Goal: Task Accomplishment & Management: Complete application form

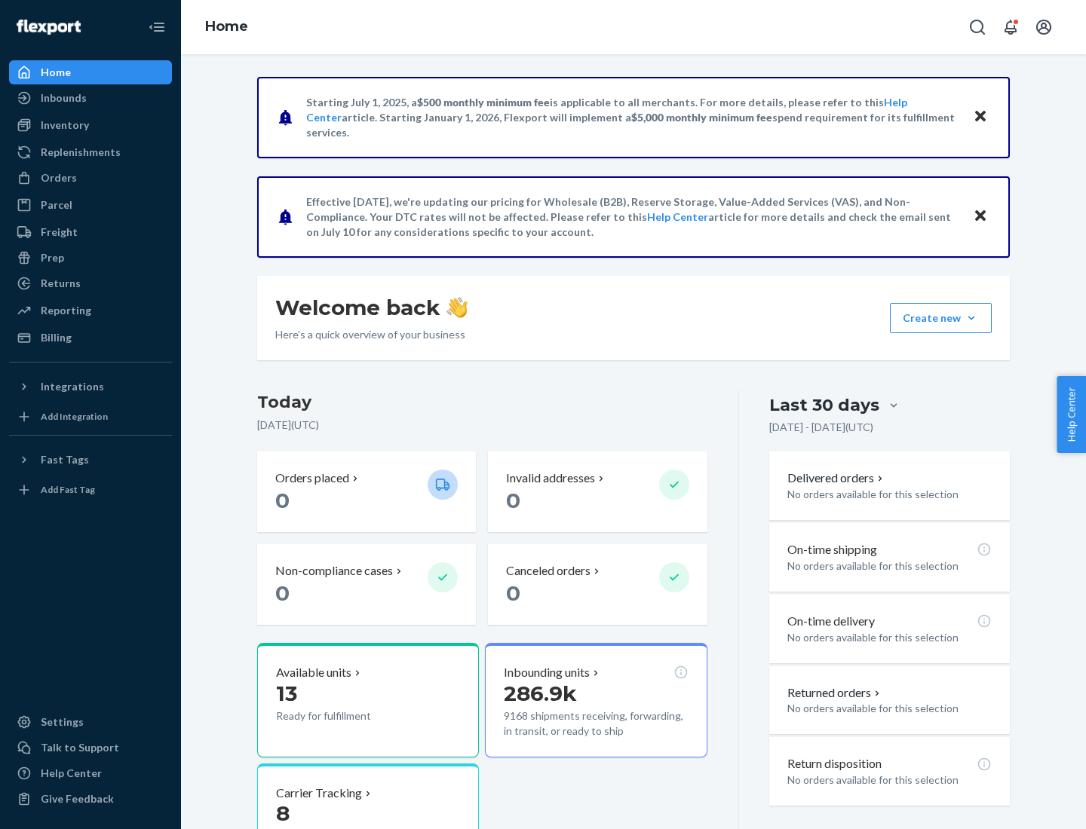
click at [971, 318] on button "Create new Create new inbound Create new order Create new product" at bounding box center [941, 318] width 102 height 30
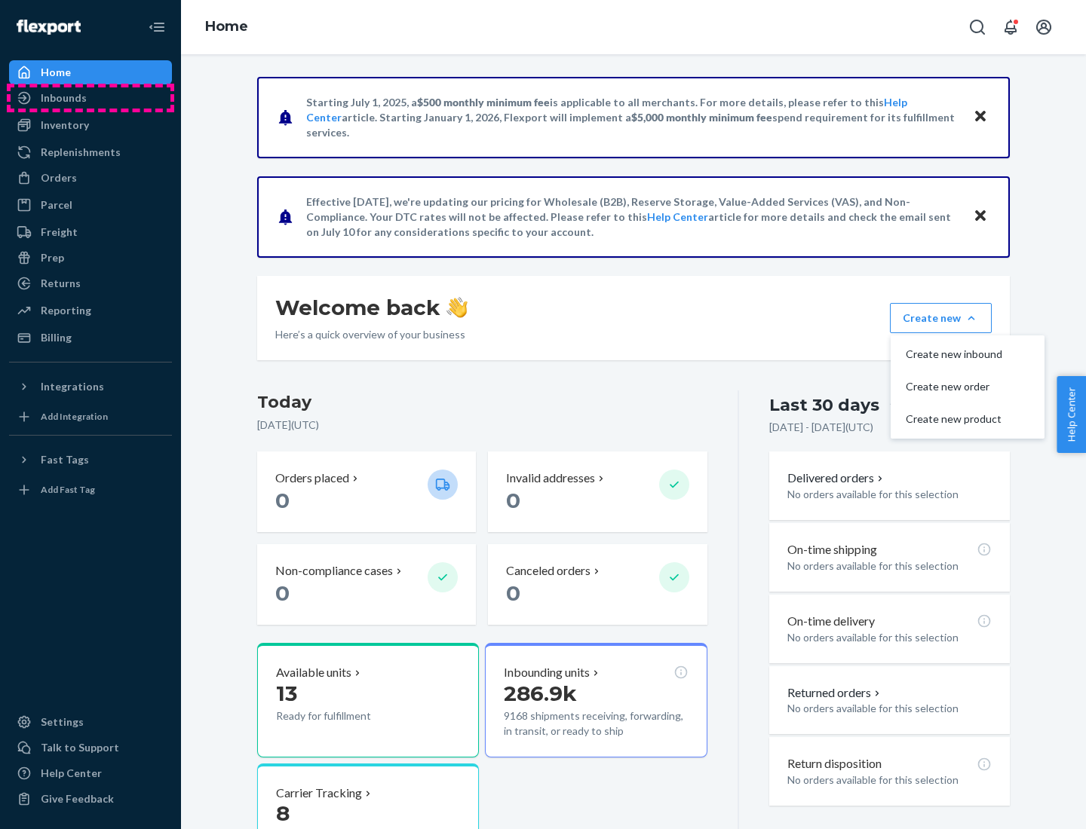
click at [90, 98] on div "Inbounds" at bounding box center [91, 97] width 160 height 21
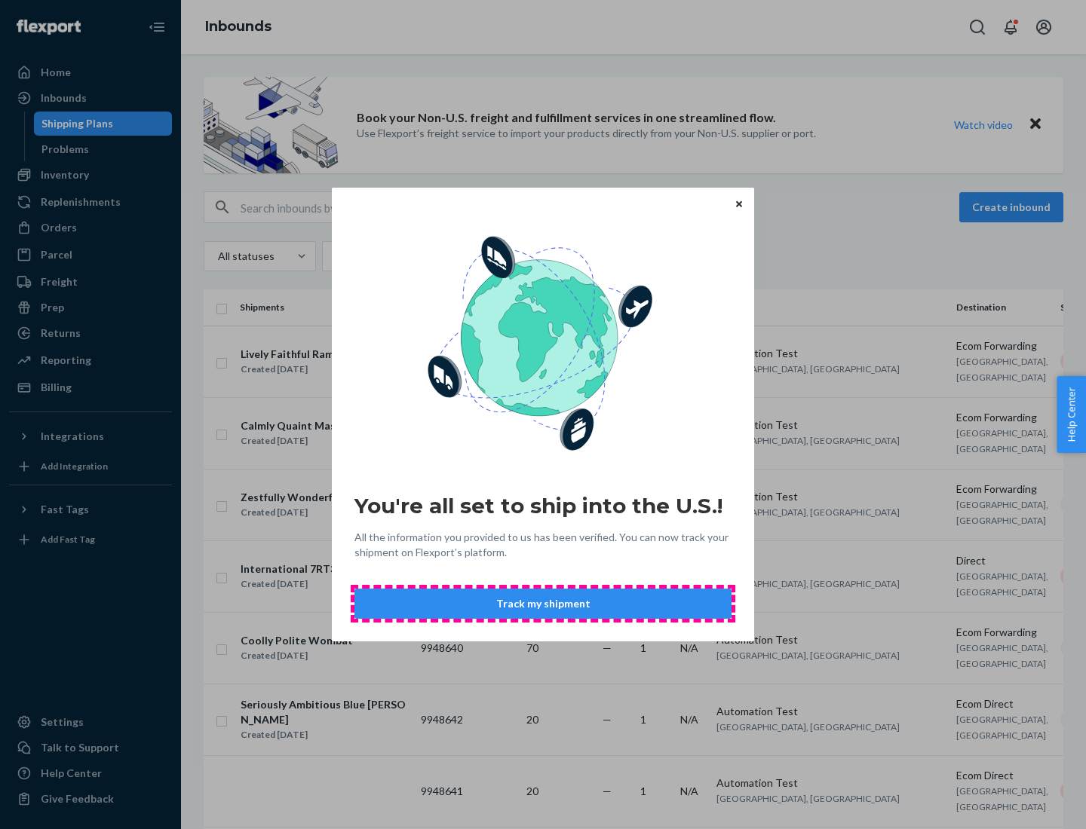
click at [543, 604] on button "Track my shipment" at bounding box center [542, 604] width 377 height 30
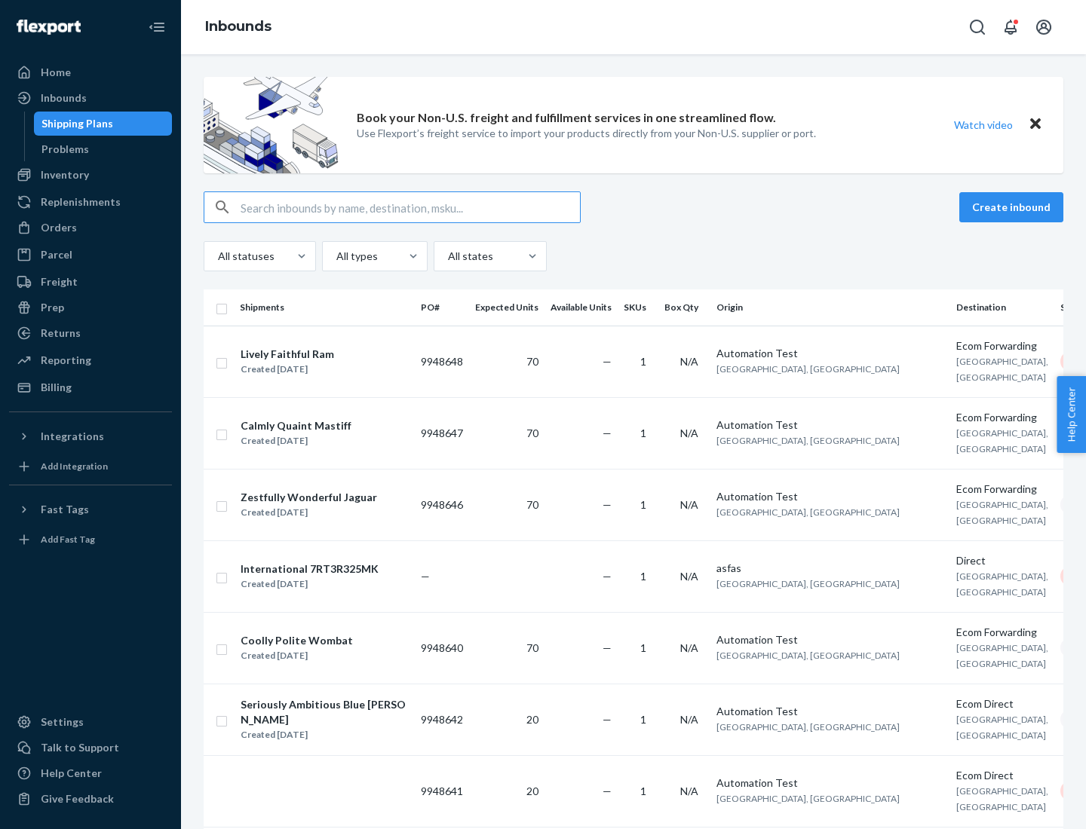
click at [1013, 207] on button "Create inbound" at bounding box center [1011, 207] width 104 height 30
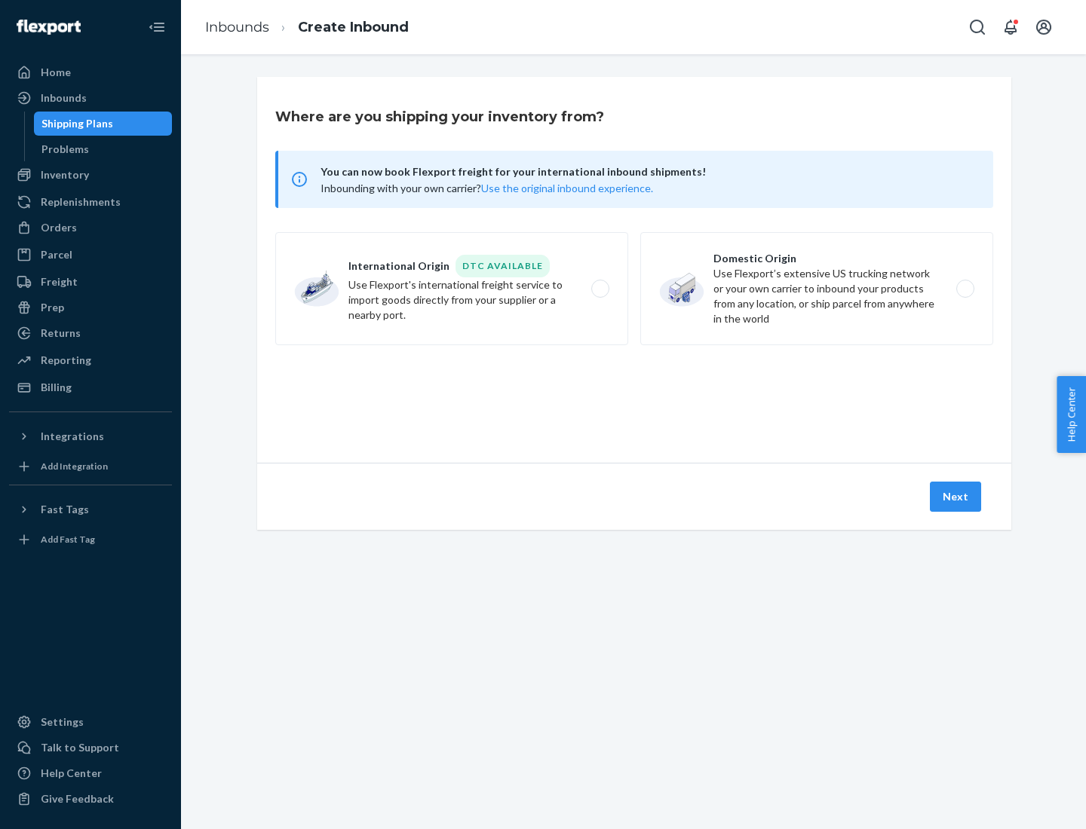
click at [452, 289] on label "International Origin DTC Available Use Flexport's international freight service…" at bounding box center [451, 288] width 353 height 113
click at [599, 289] on input "International Origin DTC Available Use Flexport's international freight service…" at bounding box center [604, 289] width 10 height 10
radio input "true"
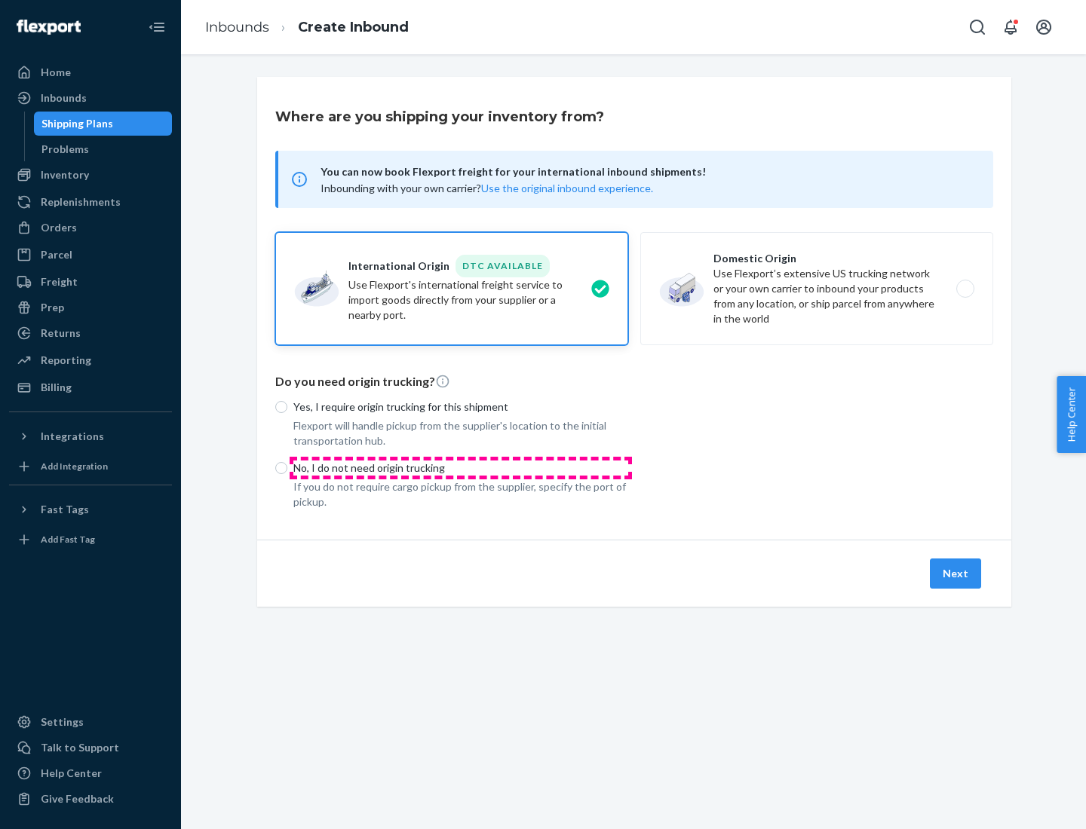
click at [461, 467] on p "No, I do not need origin trucking" at bounding box center [460, 468] width 335 height 15
click at [287, 467] on input "No, I do not need origin trucking" at bounding box center [281, 468] width 12 height 12
radio input "true"
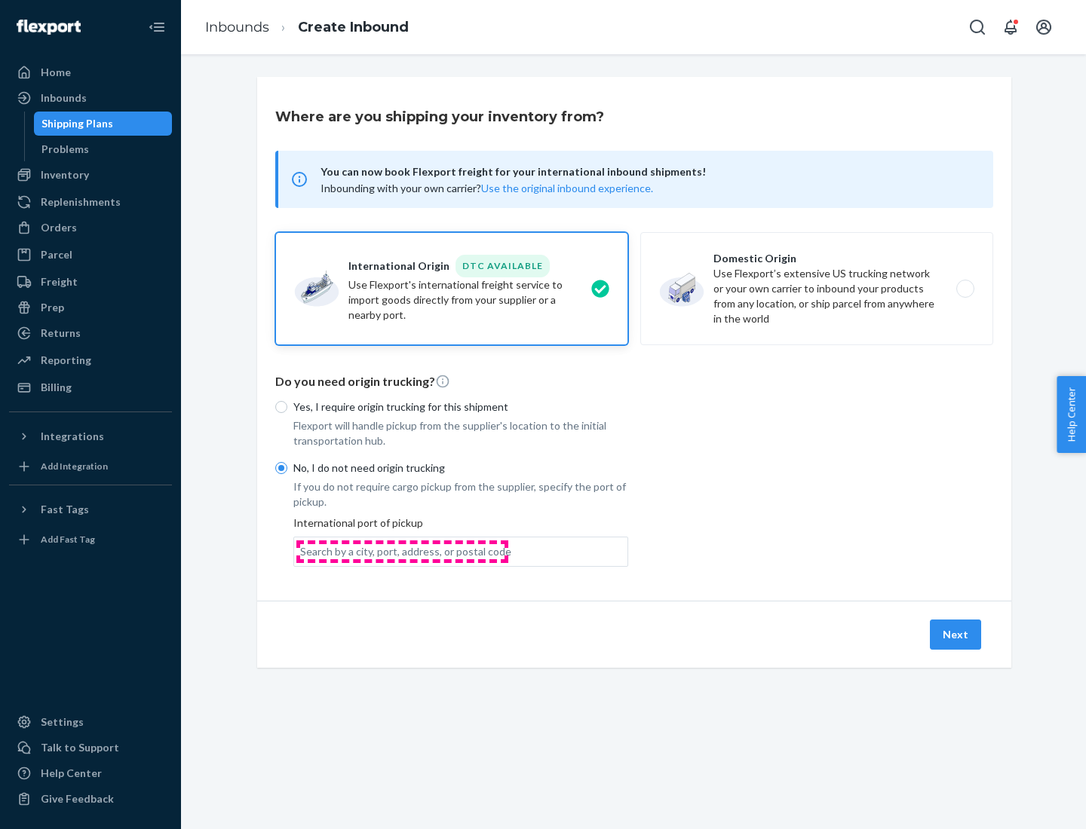
click at [402, 551] on div "Search by a city, port, address, or postal code" at bounding box center [405, 551] width 211 height 15
click at [302, 551] on input "Search by a city, port, address, or postal code" at bounding box center [301, 551] width 2 height 15
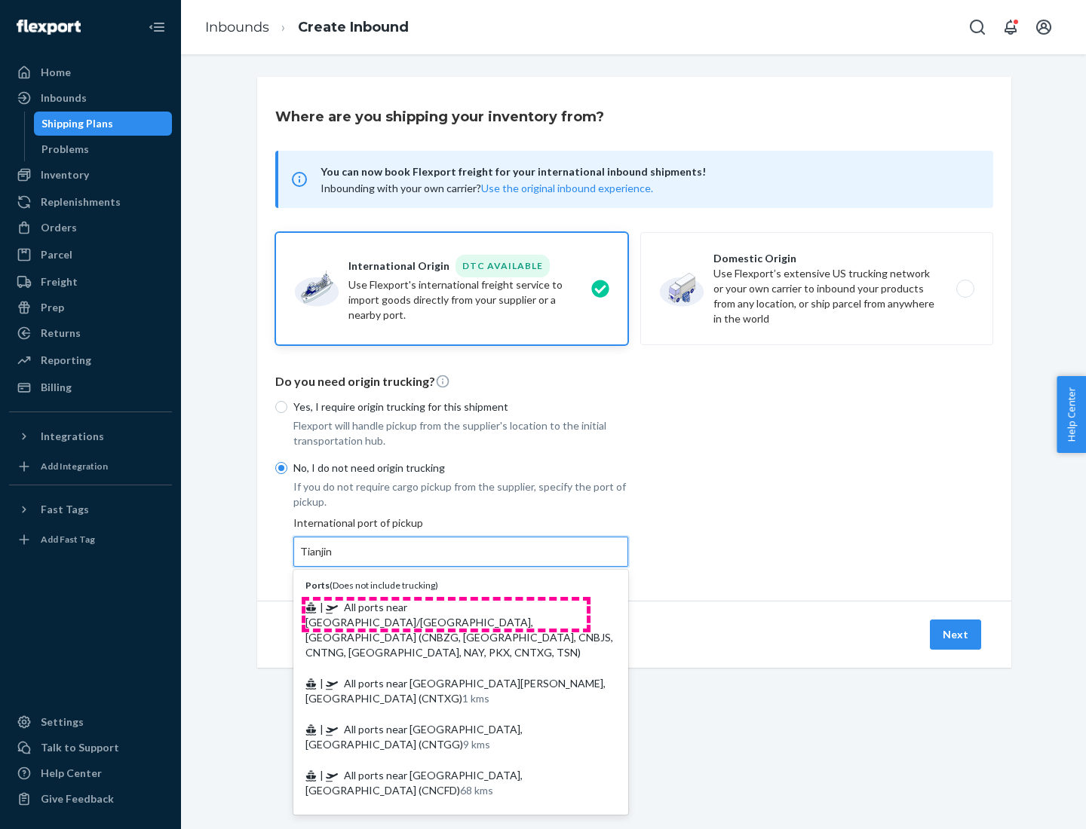
click at [446, 607] on span "| All ports near [GEOGRAPHIC_DATA]/[GEOGRAPHIC_DATA], [GEOGRAPHIC_DATA] (CNBZG,…" at bounding box center [459, 630] width 308 height 58
click at [333, 559] on input "Tianjin" at bounding box center [316, 551] width 33 height 15
type input "All ports near [GEOGRAPHIC_DATA]/[GEOGRAPHIC_DATA], [GEOGRAPHIC_DATA] (CNBZG, […"
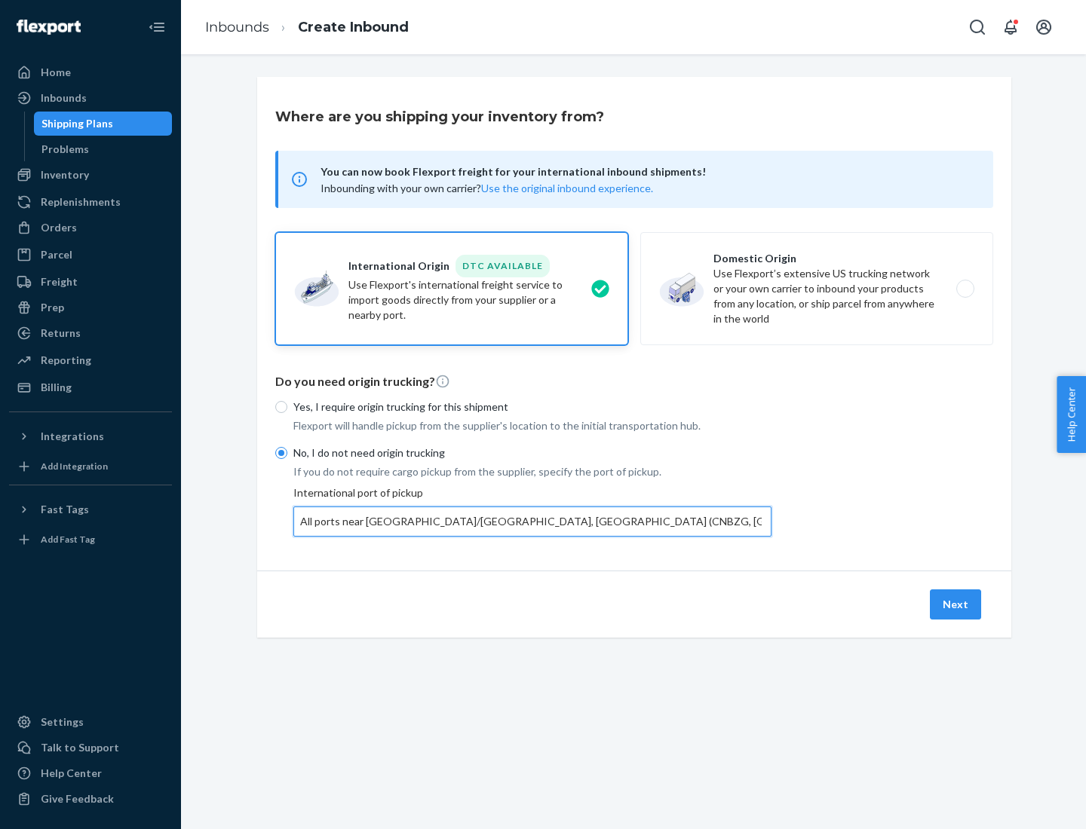
click at [956, 604] on button "Next" at bounding box center [955, 605] width 51 height 30
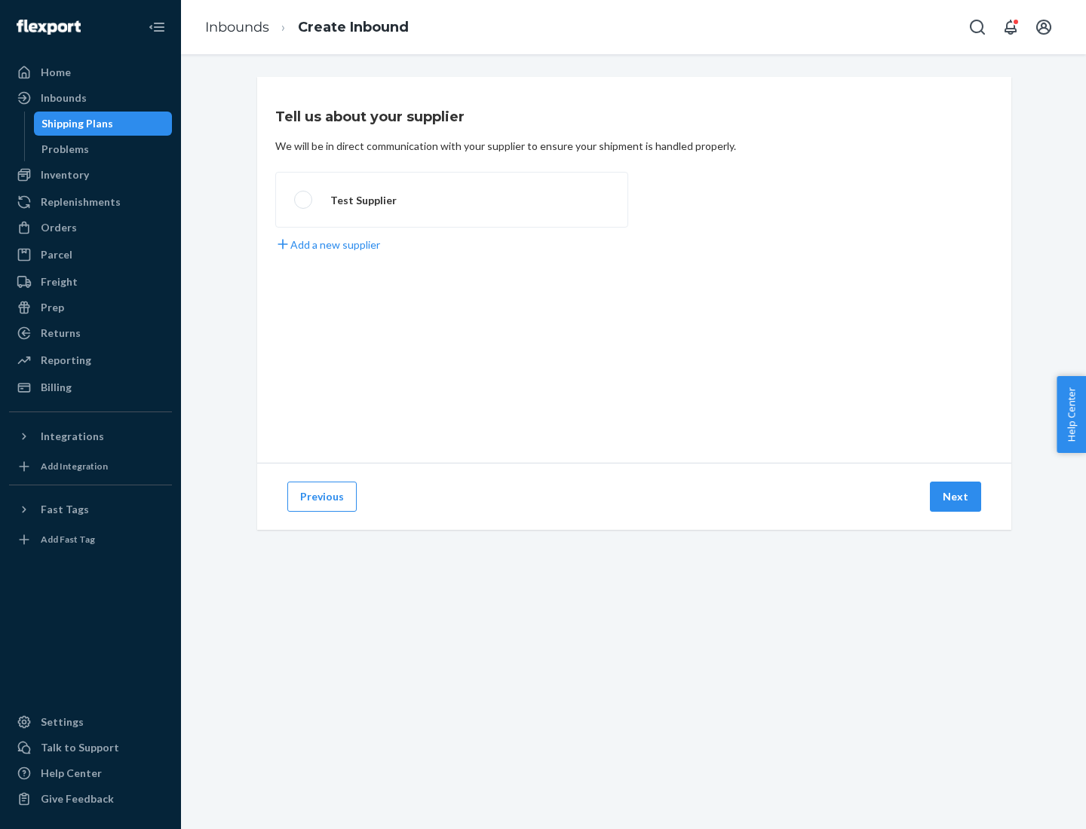
click at [452, 200] on label "Test Supplier" at bounding box center [451, 200] width 353 height 56
click at [304, 200] on input "Test Supplier" at bounding box center [299, 200] width 10 height 10
radio input "true"
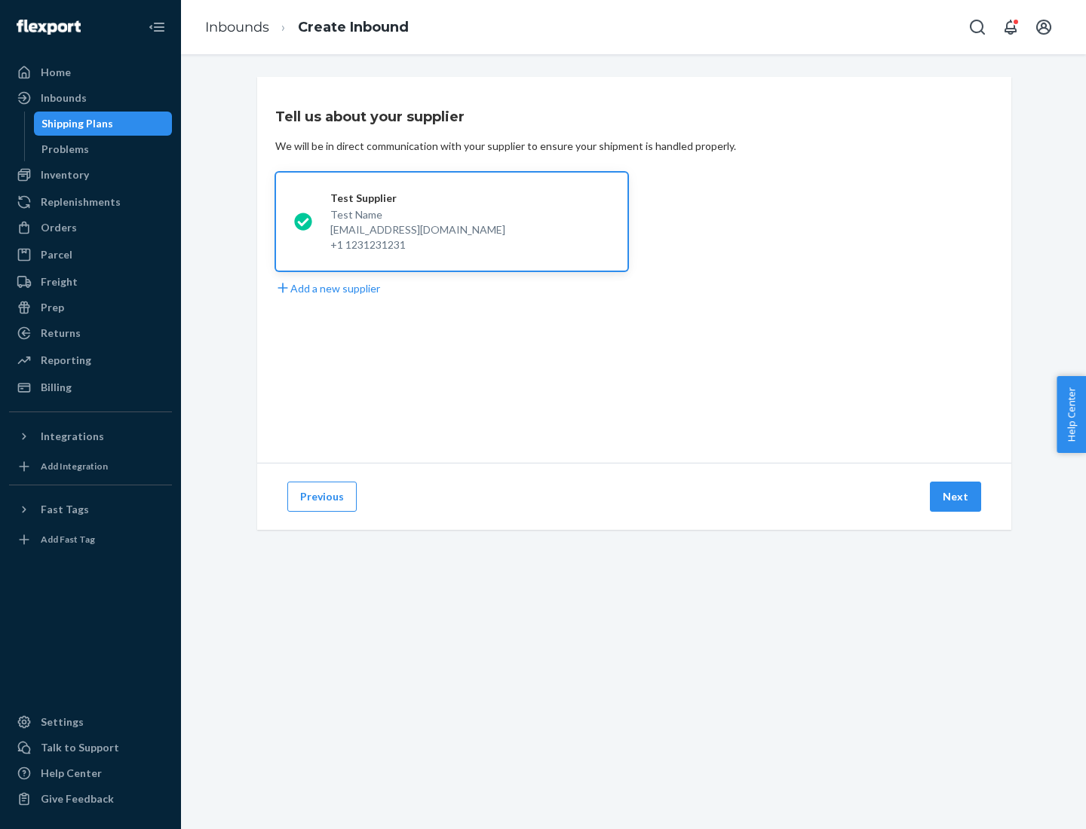
click at [956, 497] on button "Next" at bounding box center [955, 497] width 51 height 30
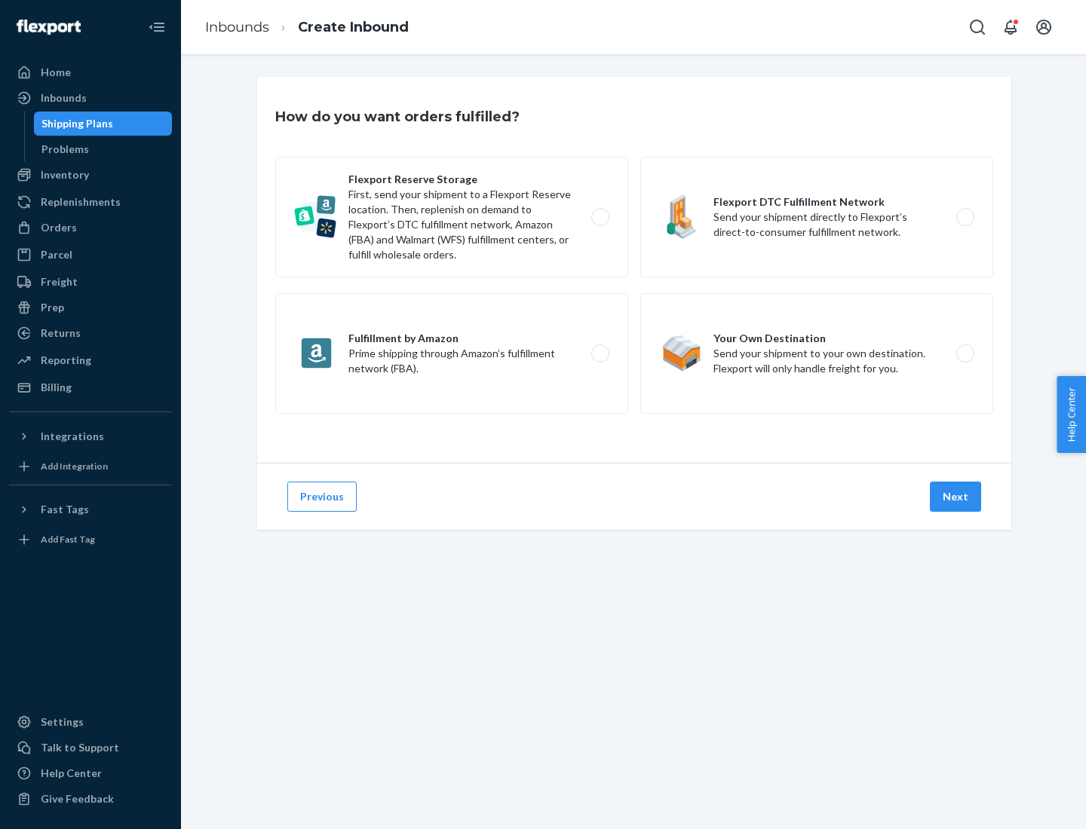
click at [452, 217] on label "Flexport Reserve Storage First, send your shipment to a Flexport Reserve locati…" at bounding box center [451, 217] width 353 height 121
click at [599, 217] on input "Flexport Reserve Storage First, send your shipment to a Flexport Reserve locati…" at bounding box center [604, 218] width 10 height 10
radio input "true"
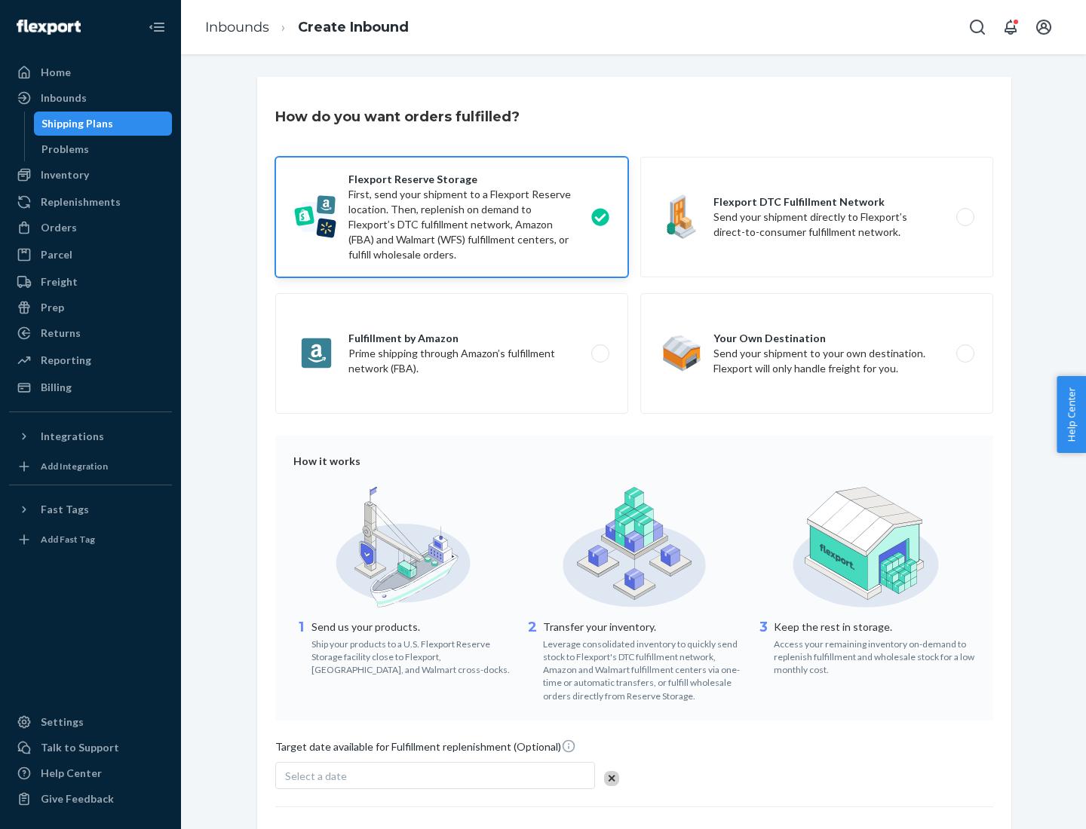
scroll to position [124, 0]
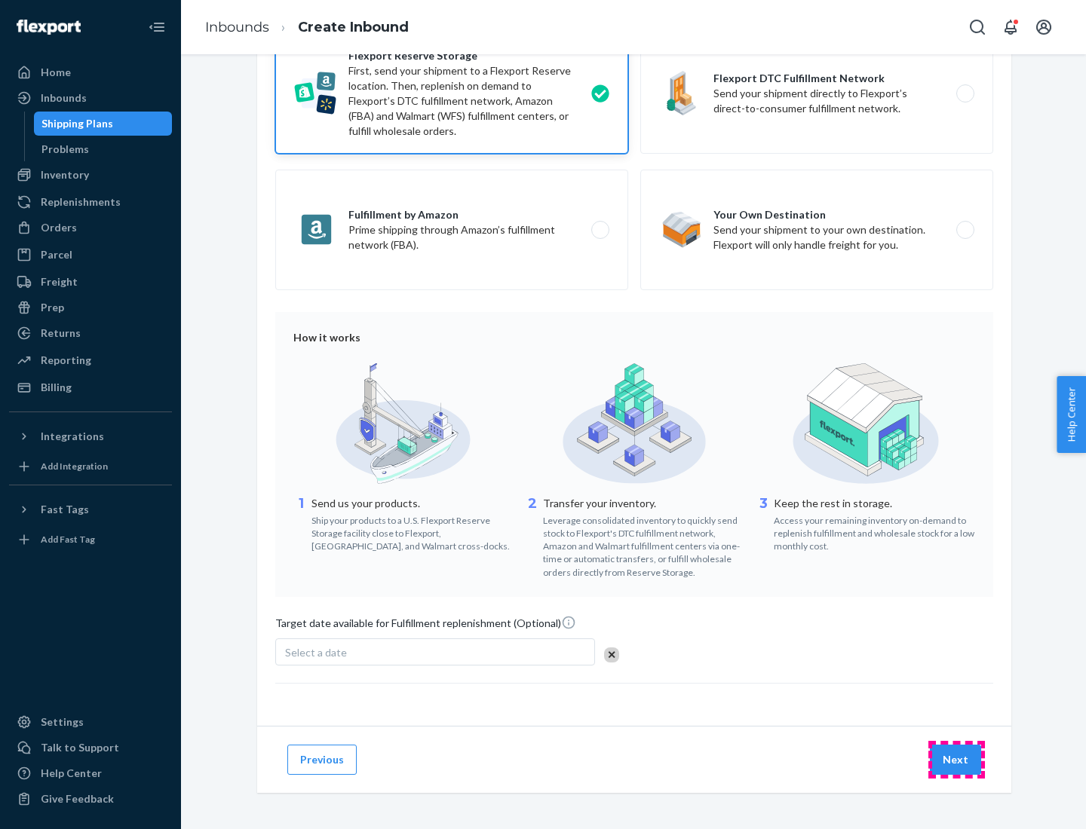
click at [956, 759] on button "Next" at bounding box center [955, 760] width 51 height 30
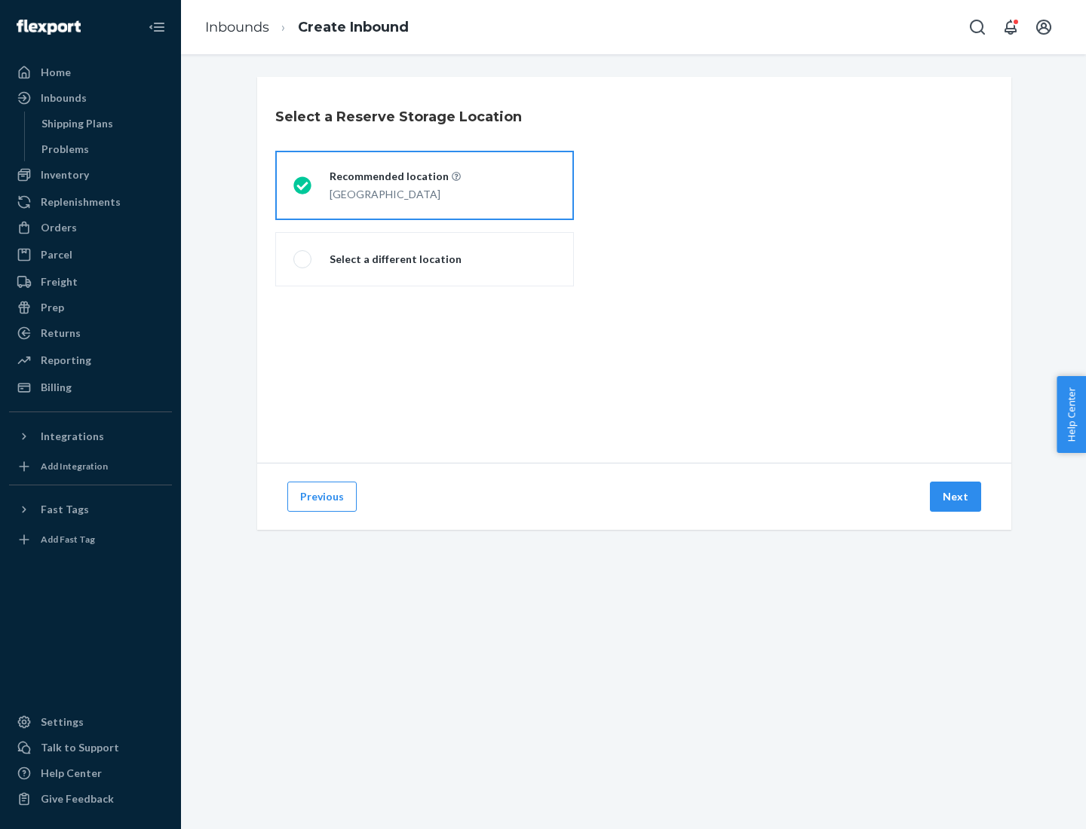
click at [425, 185] on div "[GEOGRAPHIC_DATA]" at bounding box center [394, 193] width 131 height 18
click at [303, 185] on input "Recommended location [GEOGRAPHIC_DATA]" at bounding box center [298, 186] width 10 height 10
click at [956, 497] on button "Next" at bounding box center [955, 497] width 51 height 30
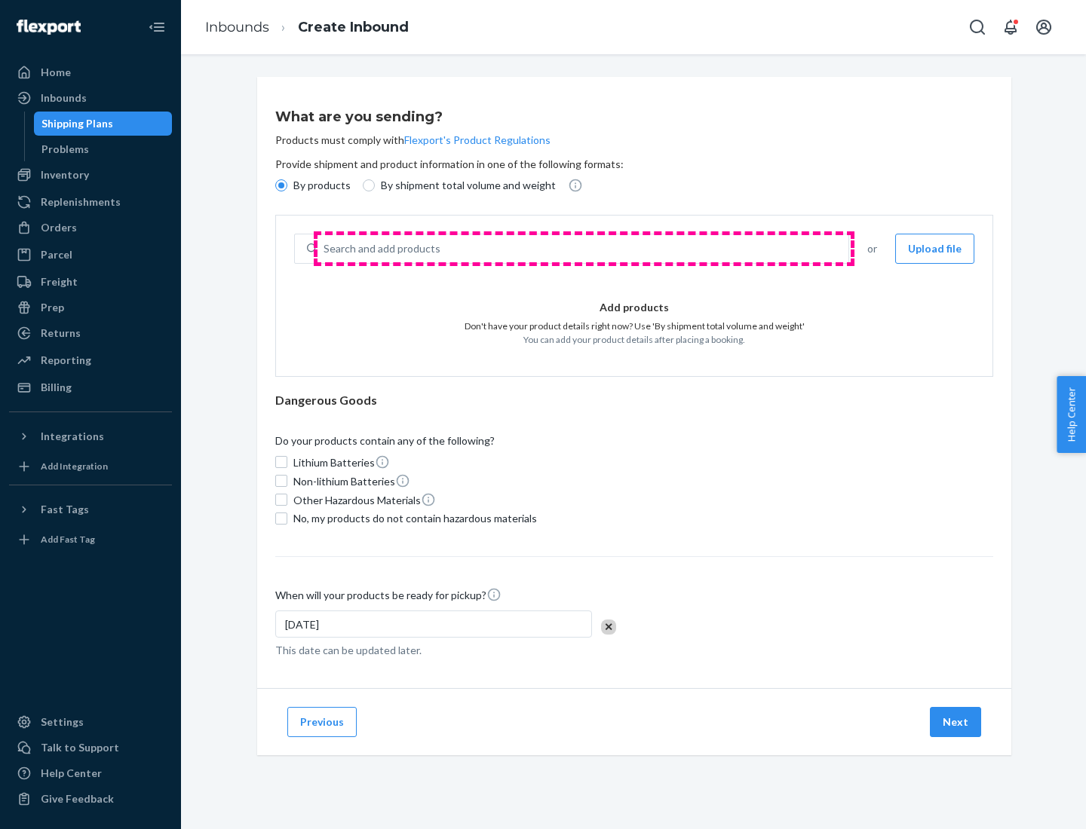
click at [584, 249] on div "Search and add products" at bounding box center [582, 248] width 531 height 27
click at [325, 249] on input "Search and add products" at bounding box center [324, 248] width 2 height 15
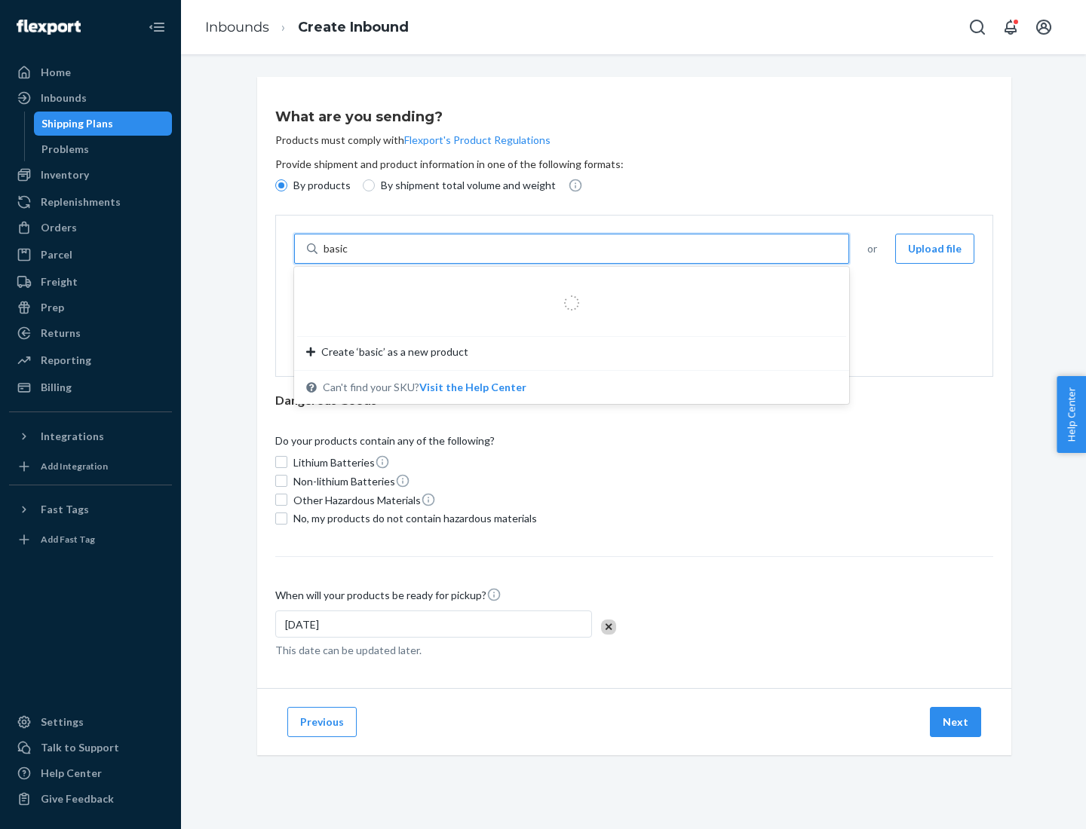
type input "basic"
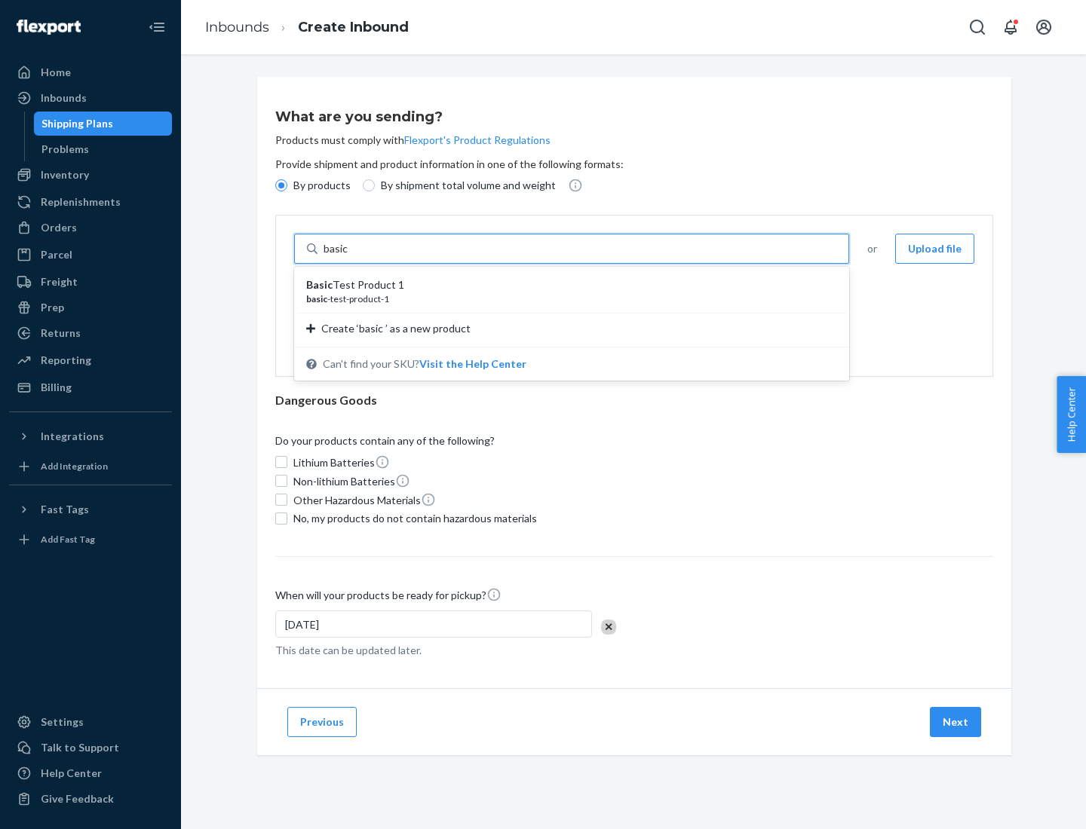
click at [566, 285] on div "Basic Test Product 1" at bounding box center [565, 284] width 519 height 15
click at [351, 256] on input "basic" at bounding box center [336, 248] width 27 height 15
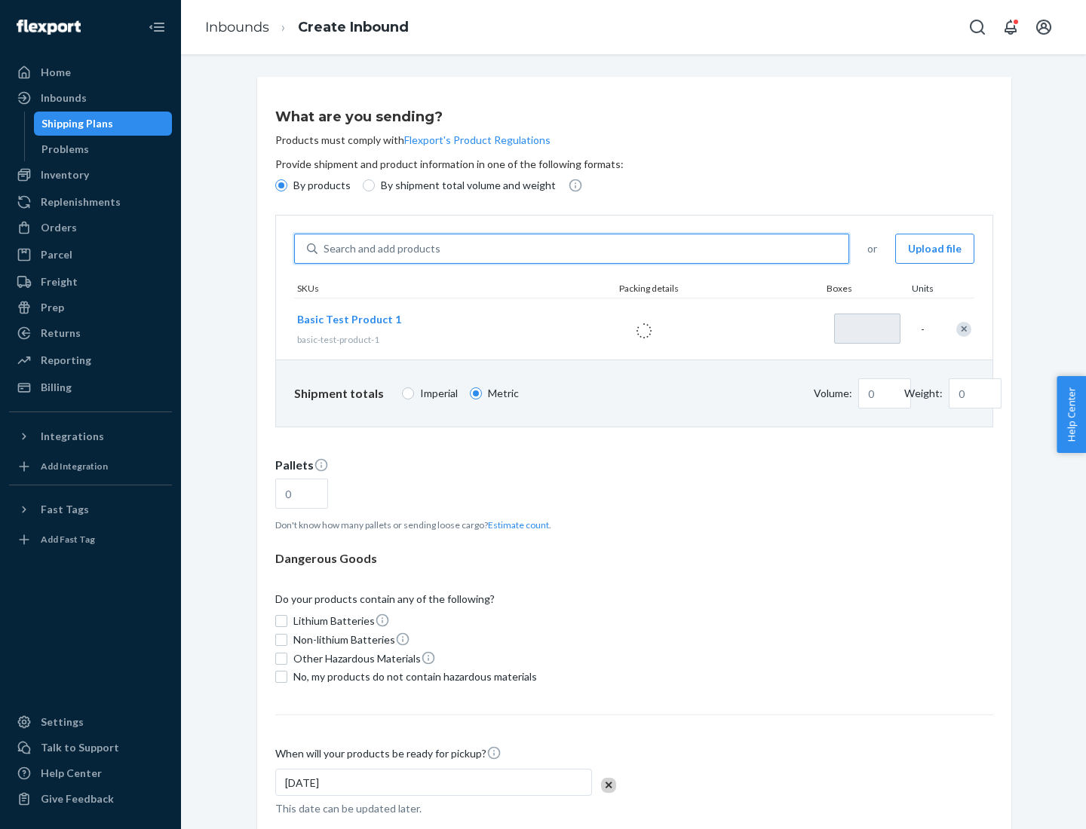
type input "1"
type input "1.09"
type input "3.27"
type input "3"
type input "0.01"
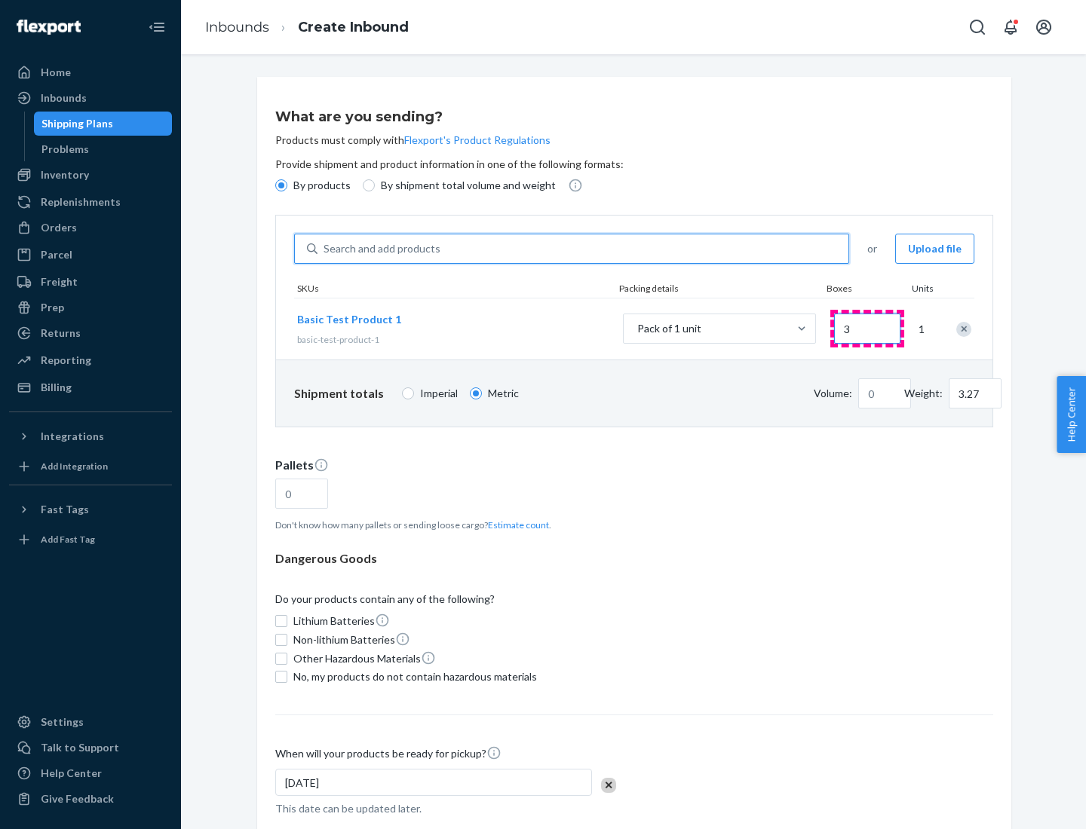
type input "32.66"
type input "30"
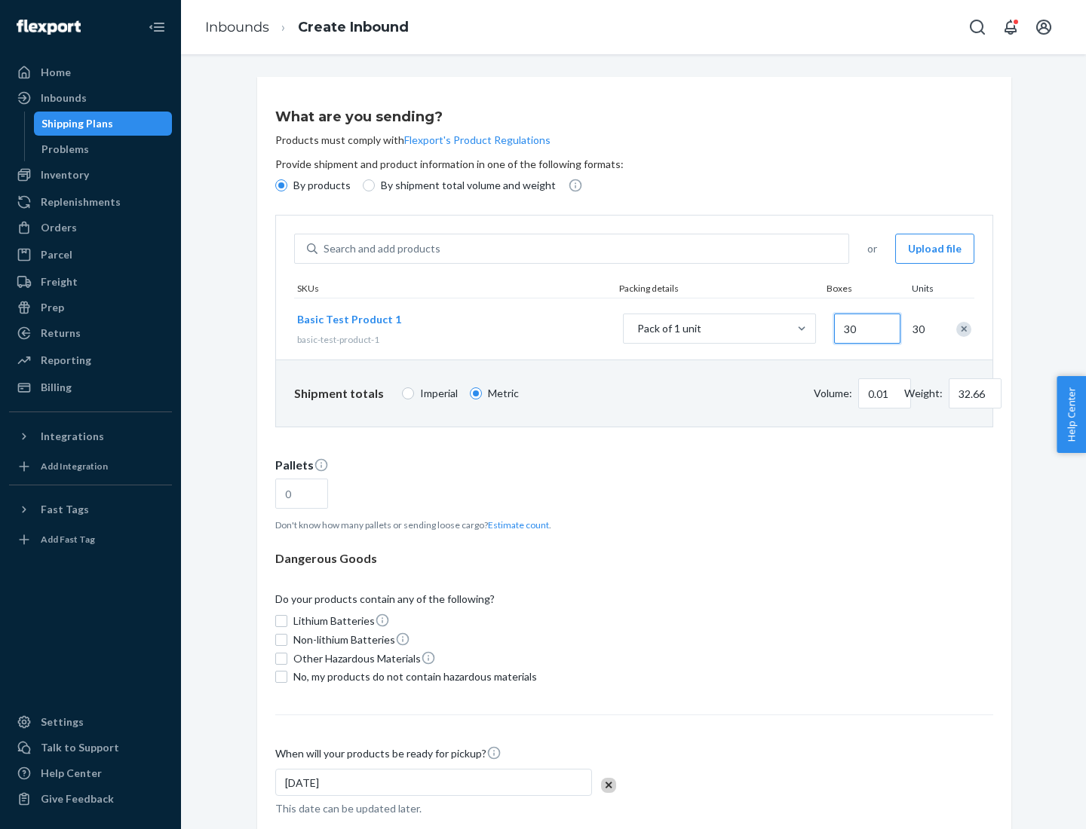
type input "0.07"
type input "326.59"
type input "300"
type input "0.68"
type input "3265.86"
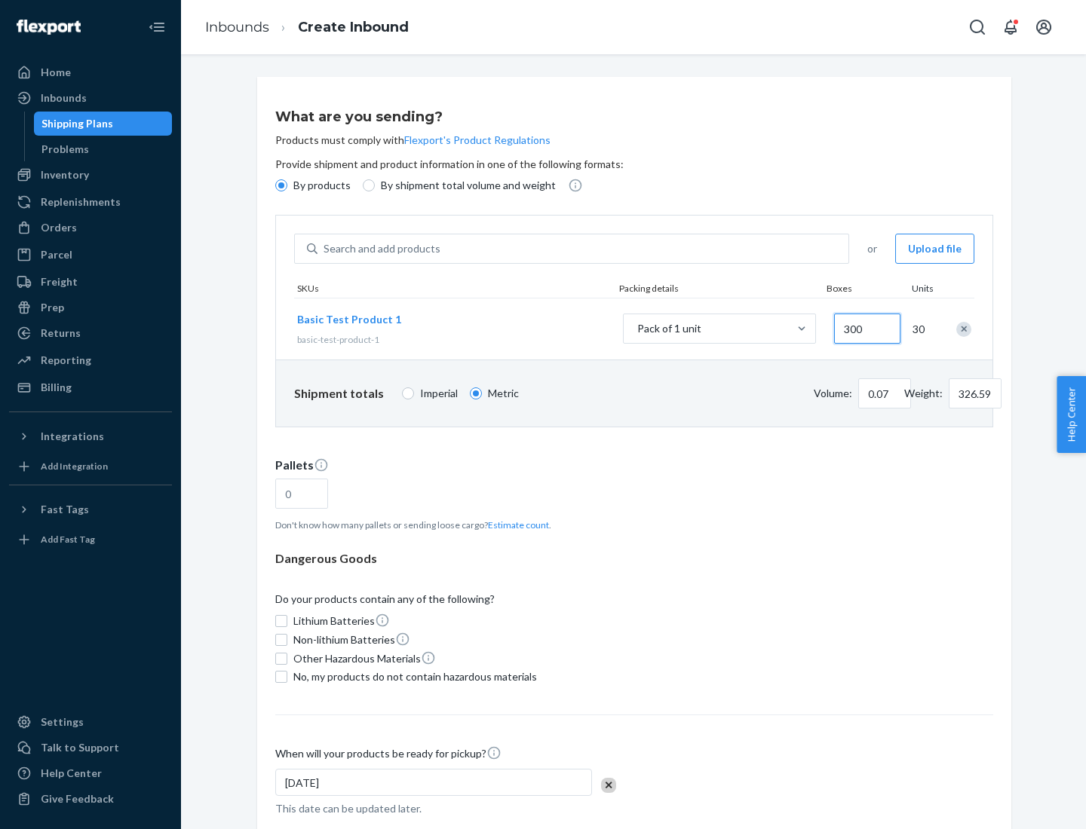
type input "3000"
type input "1.09"
type input "1"
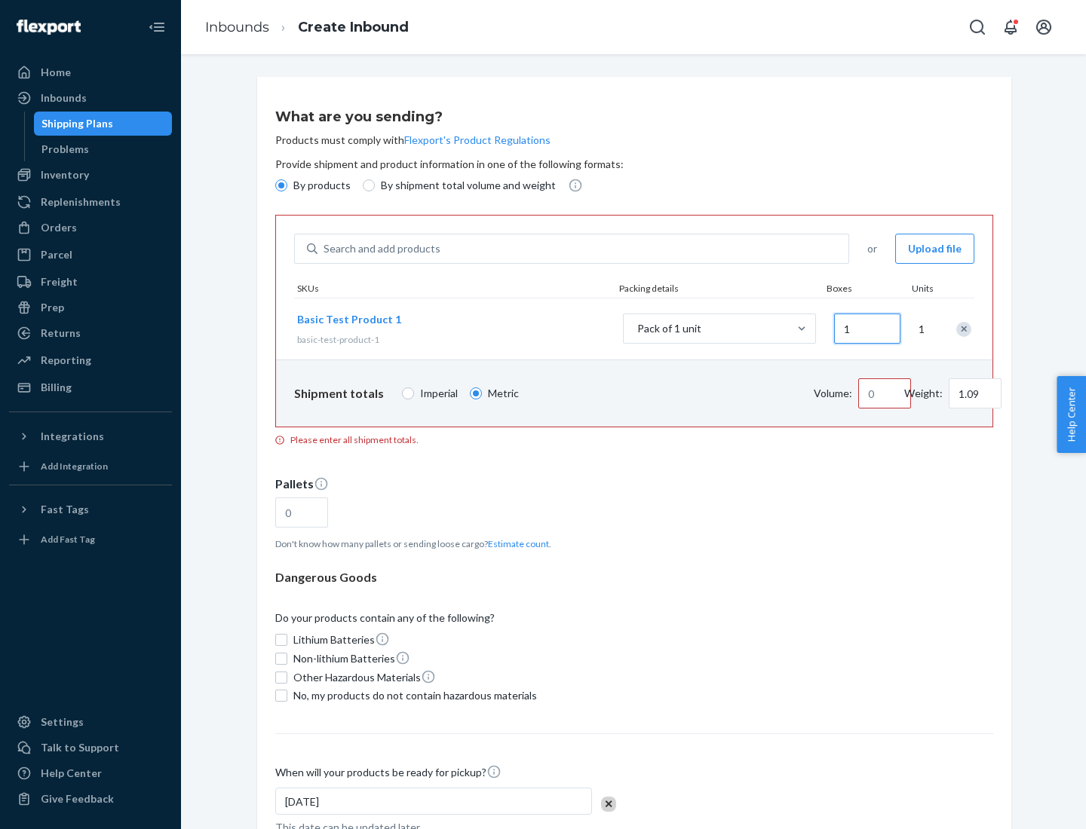
type input "10.89"
type input "10"
type input "0.02"
type input "108.86"
type input "100"
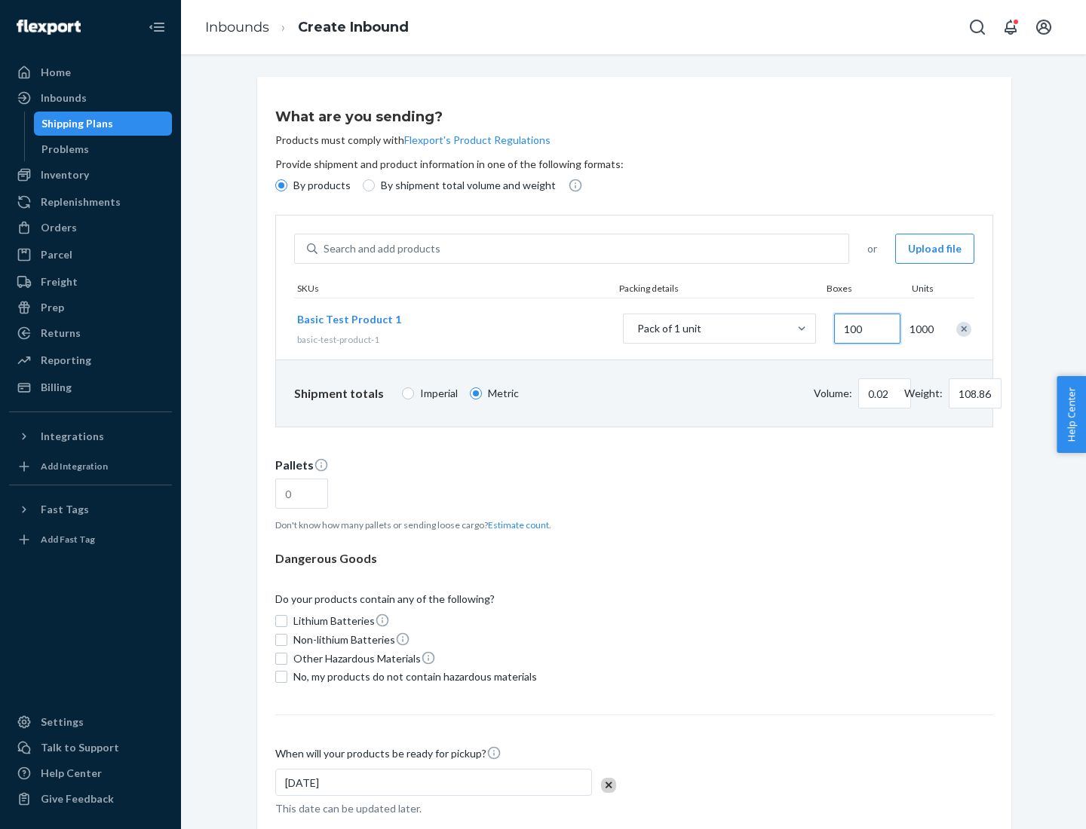
type input "0.23"
type input "1088.62"
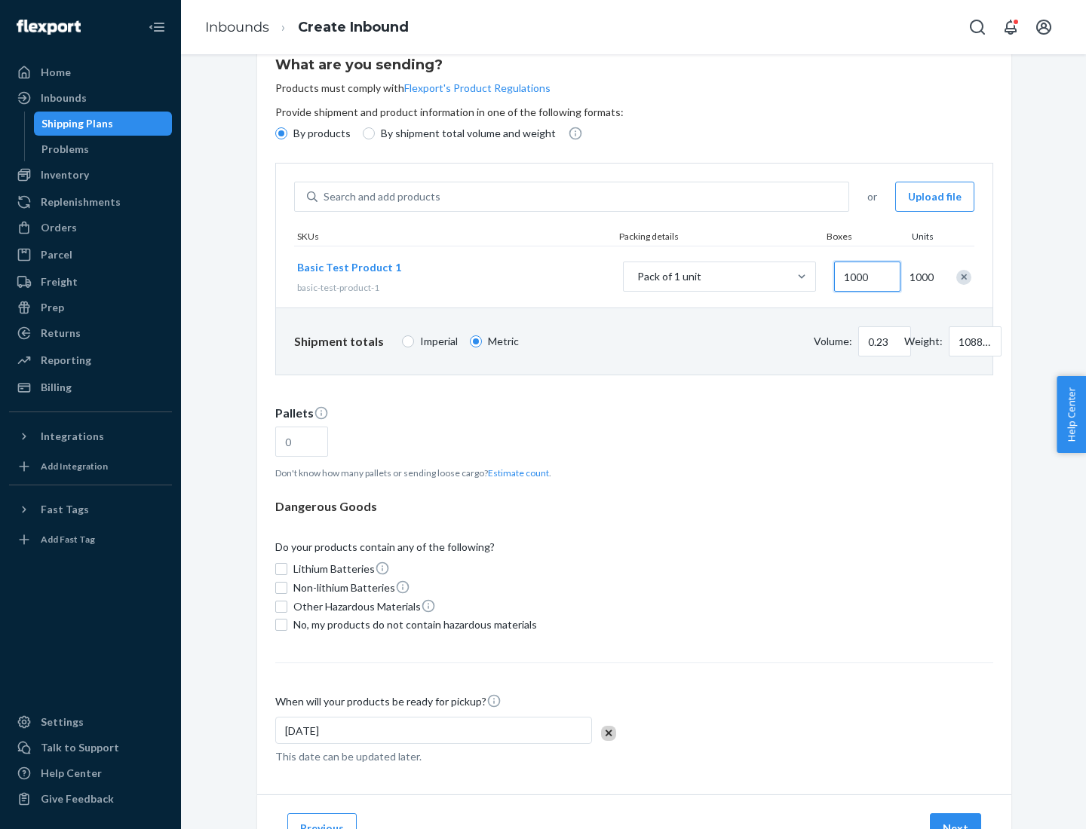
type input "1000"
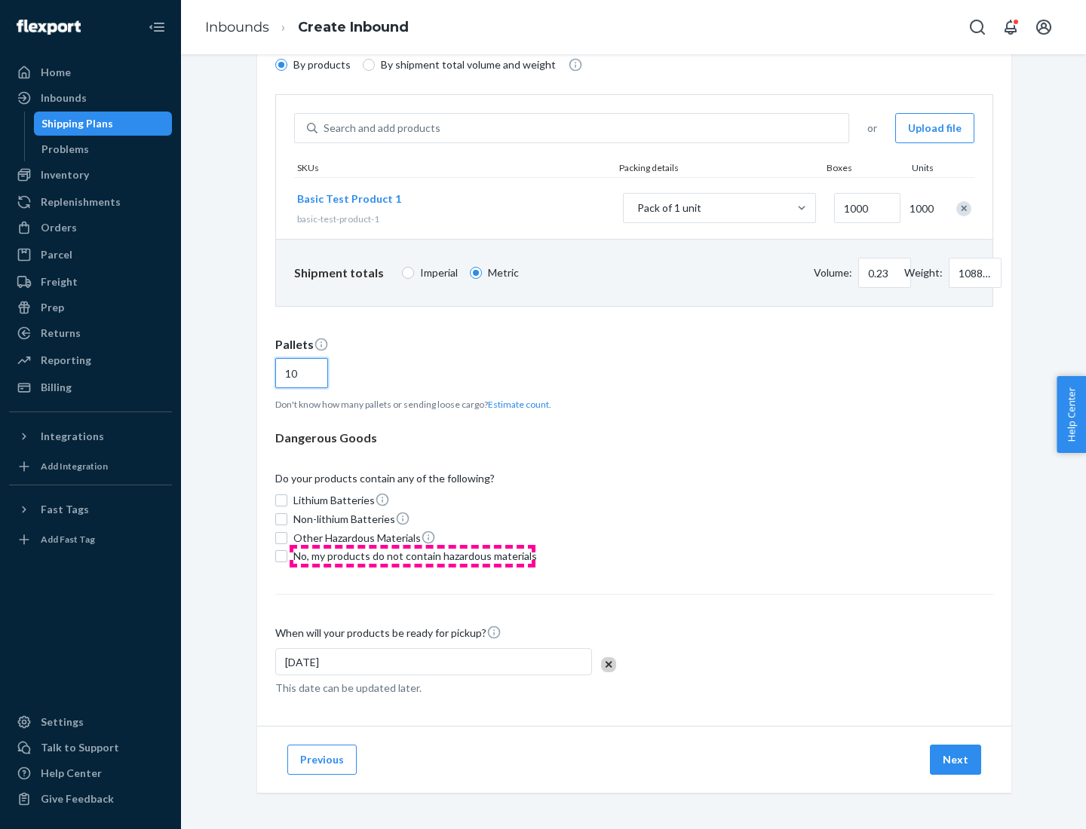
type input "10"
click at [412, 556] on span "No, my products do not contain hazardous materials" at bounding box center [415, 556] width 244 height 15
click at [287, 556] on input "No, my products do not contain hazardous materials" at bounding box center [281, 556] width 12 height 12
checkbox input "true"
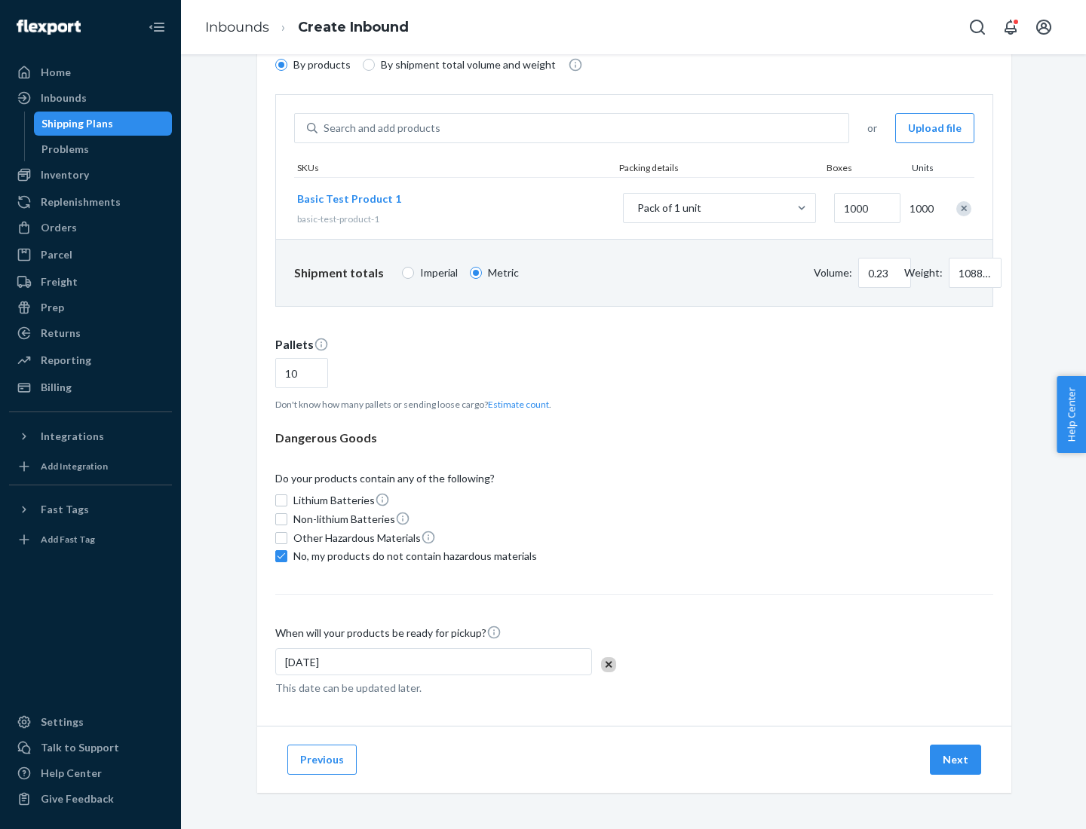
click at [956, 760] on button "Next" at bounding box center [955, 760] width 51 height 30
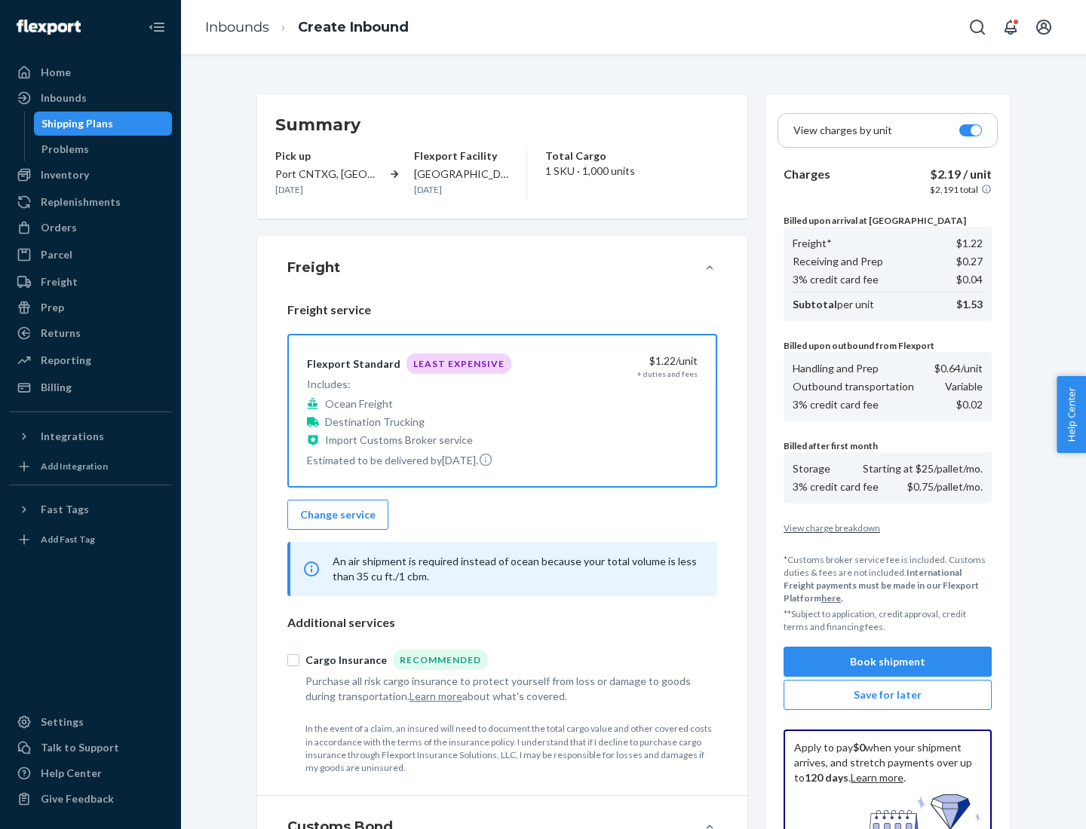
scroll to position [220, 0]
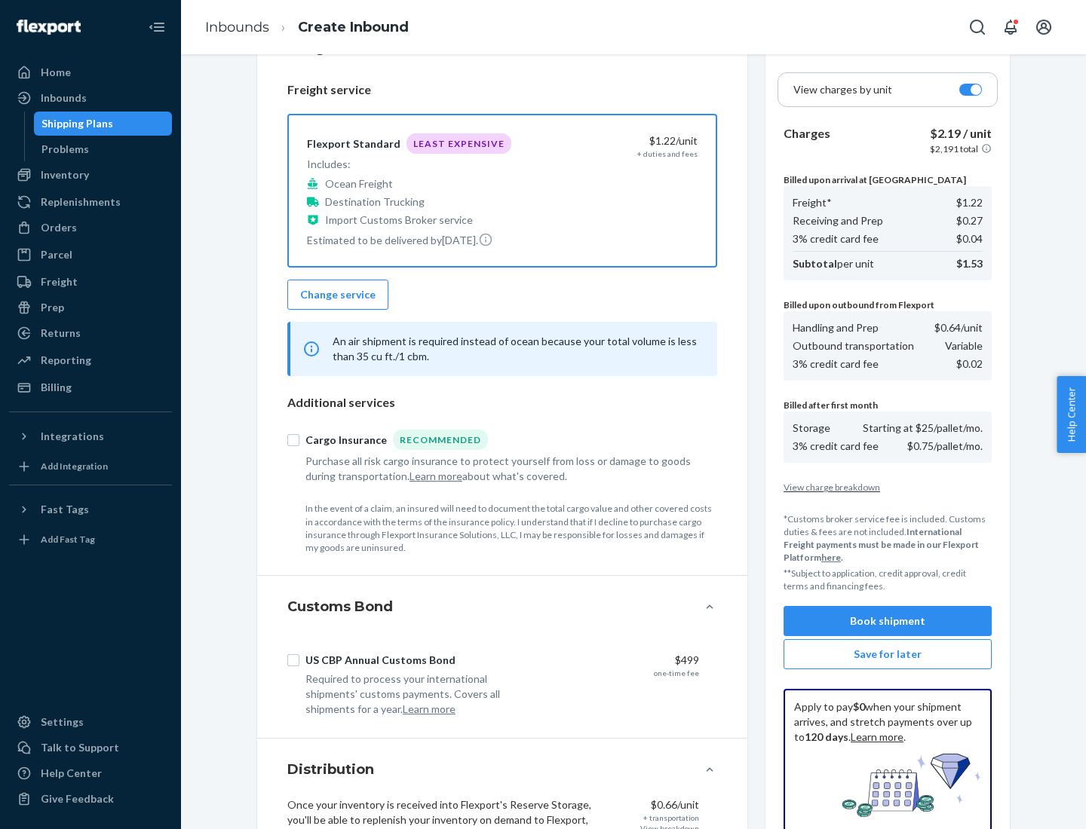
click at [887, 621] on button "Book shipment" at bounding box center [887, 621] width 208 height 30
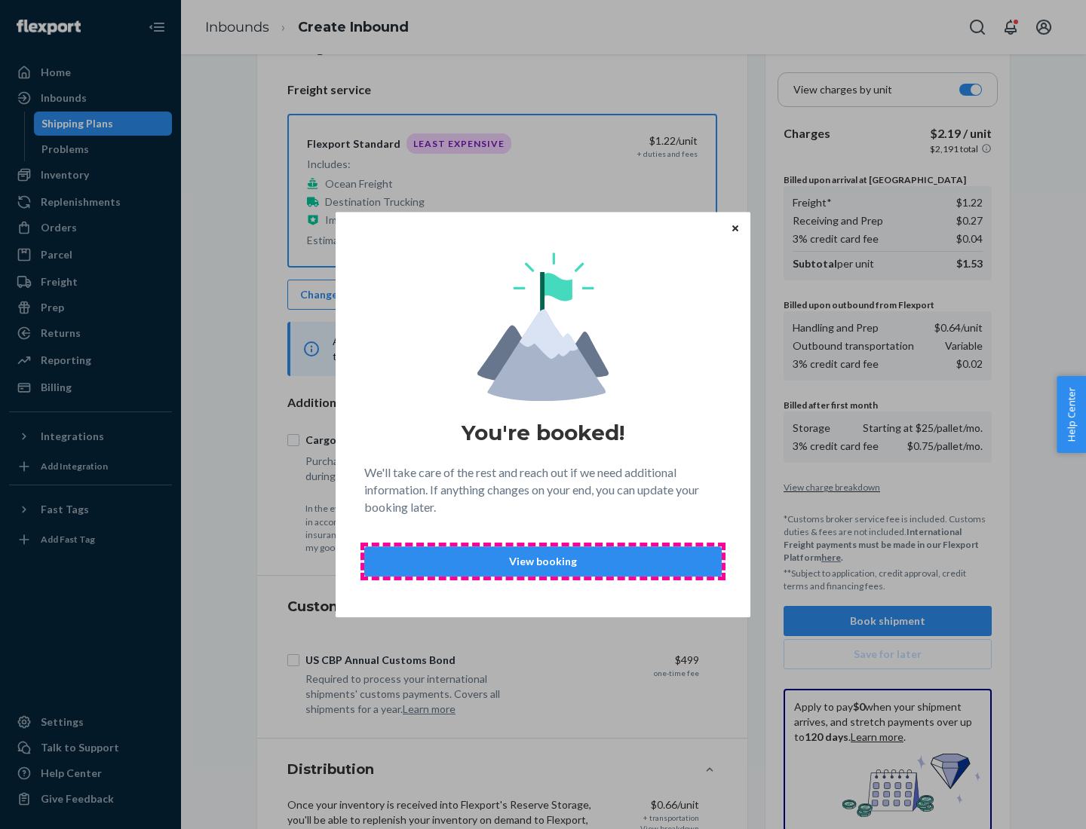
click at [543, 561] on p "View booking" at bounding box center [543, 561] width 332 height 15
